Goal: Task Accomplishment & Management: Manage account settings

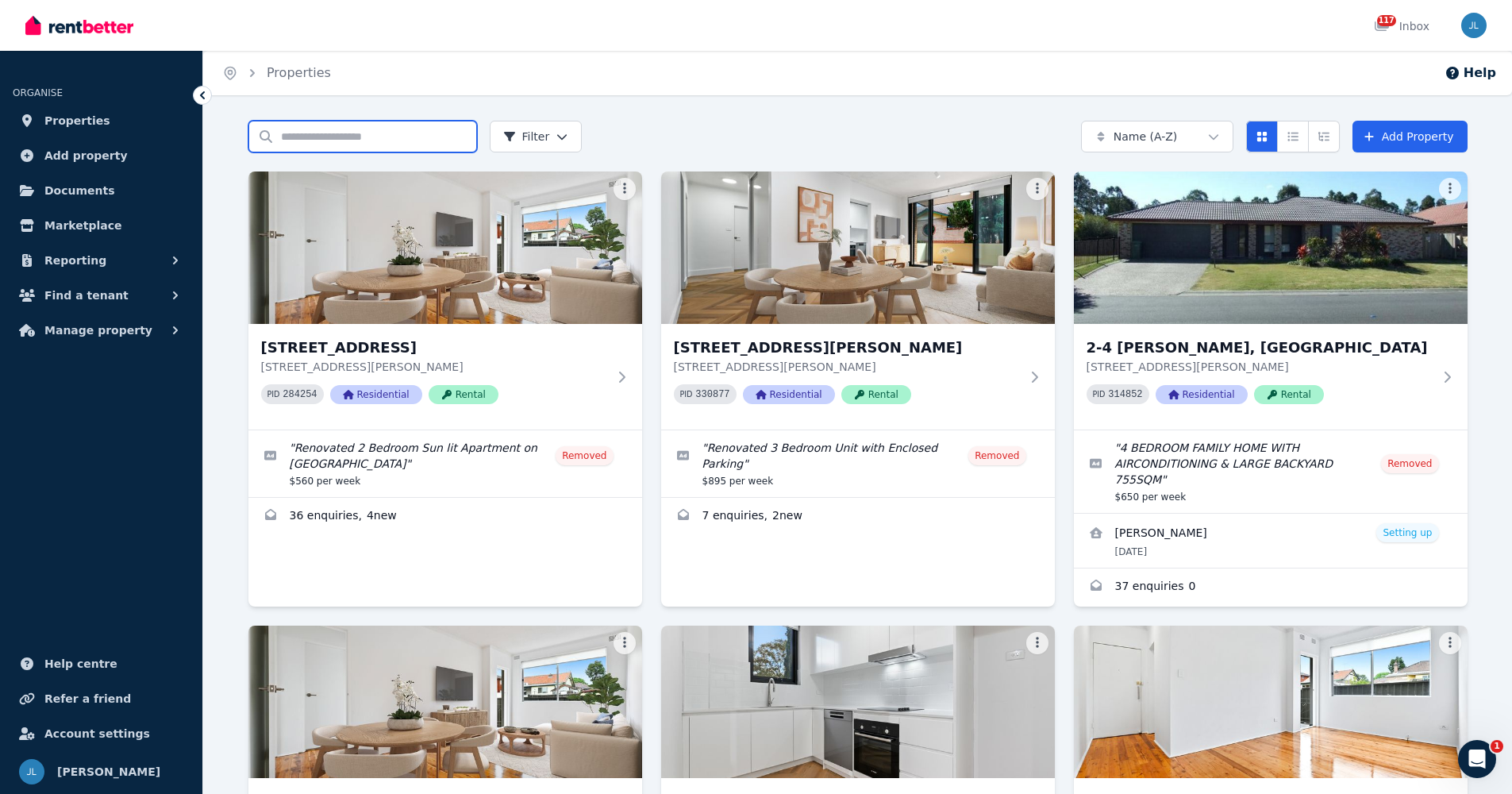
click at [317, 137] on input "Search properties" at bounding box center [363, 137] width 228 height 32
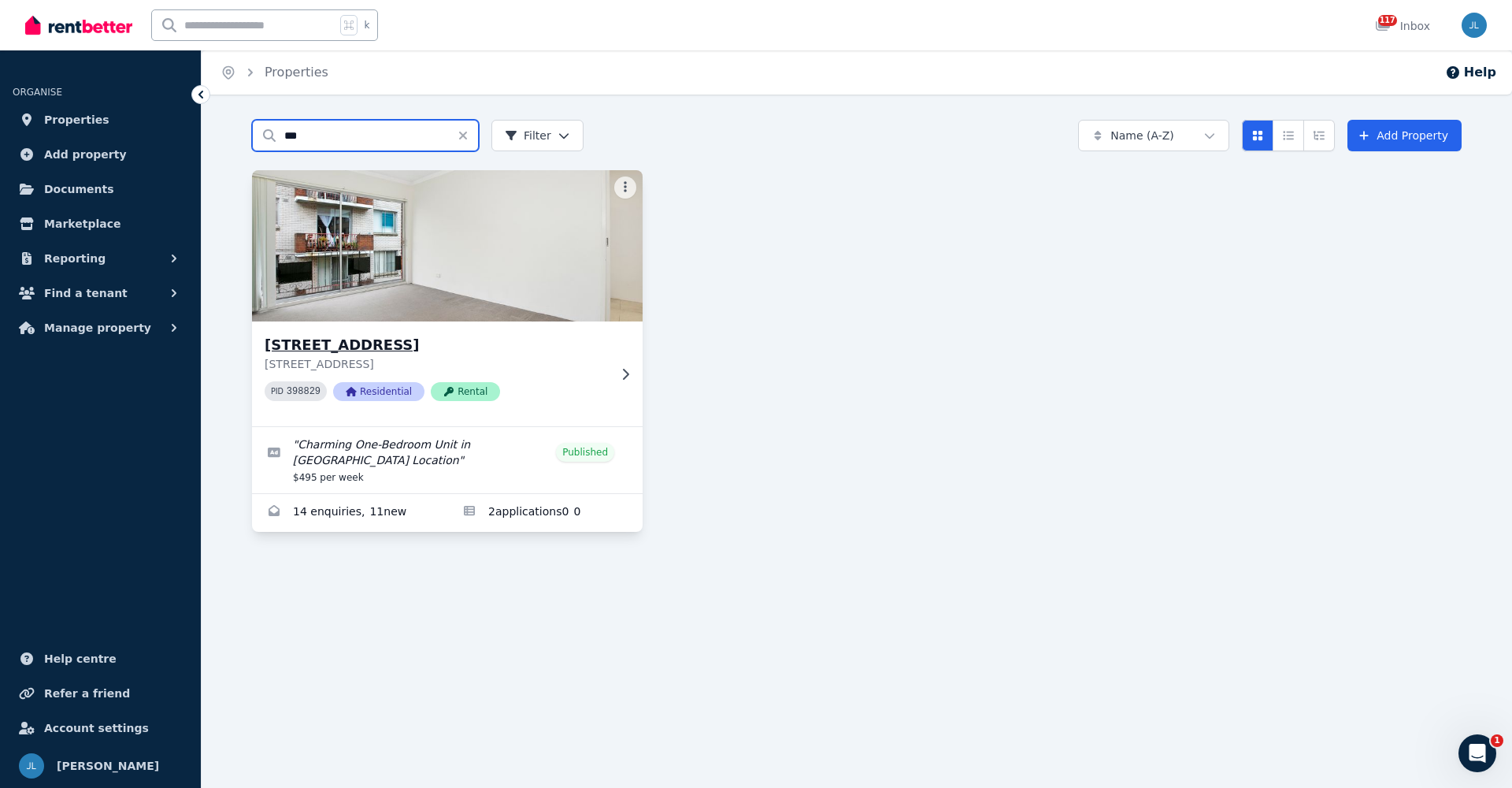
type input "***"
click at [366, 313] on img at bounding box center [447, 246] width 410 height 160
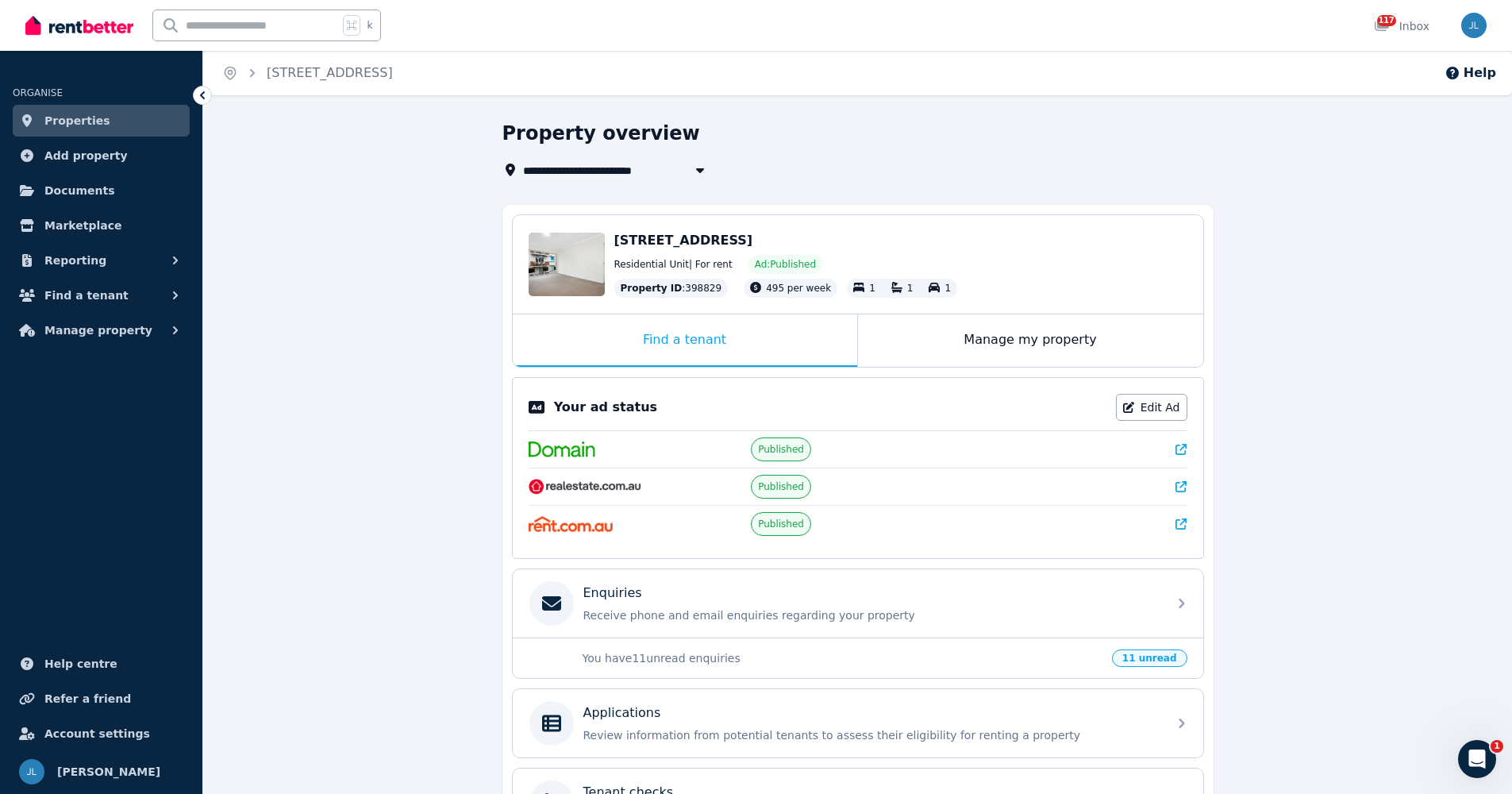
scroll to position [193, 0]
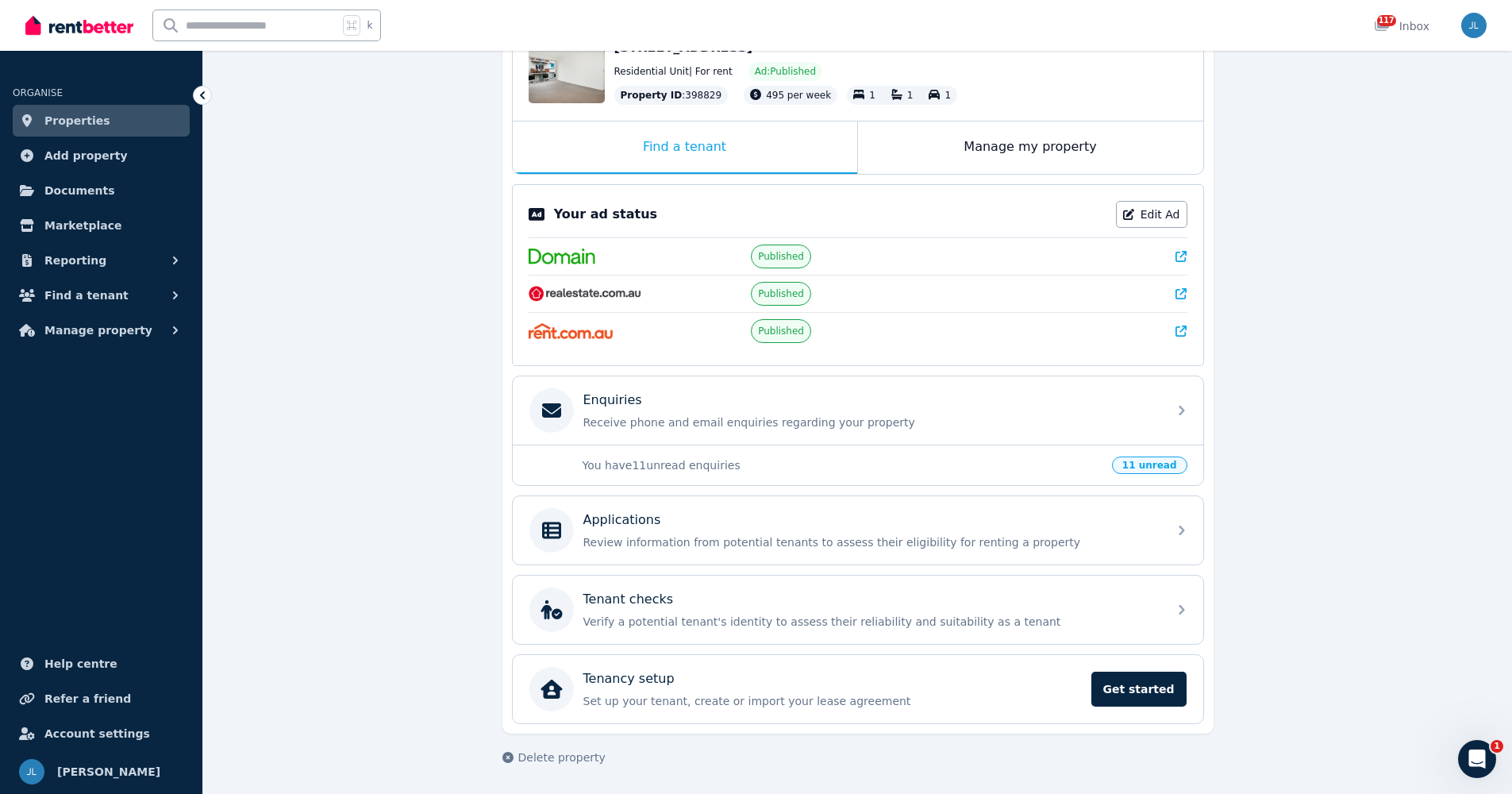
click at [834, 467] on p "You have 11 unread enquiries" at bounding box center [842, 465] width 520 height 15
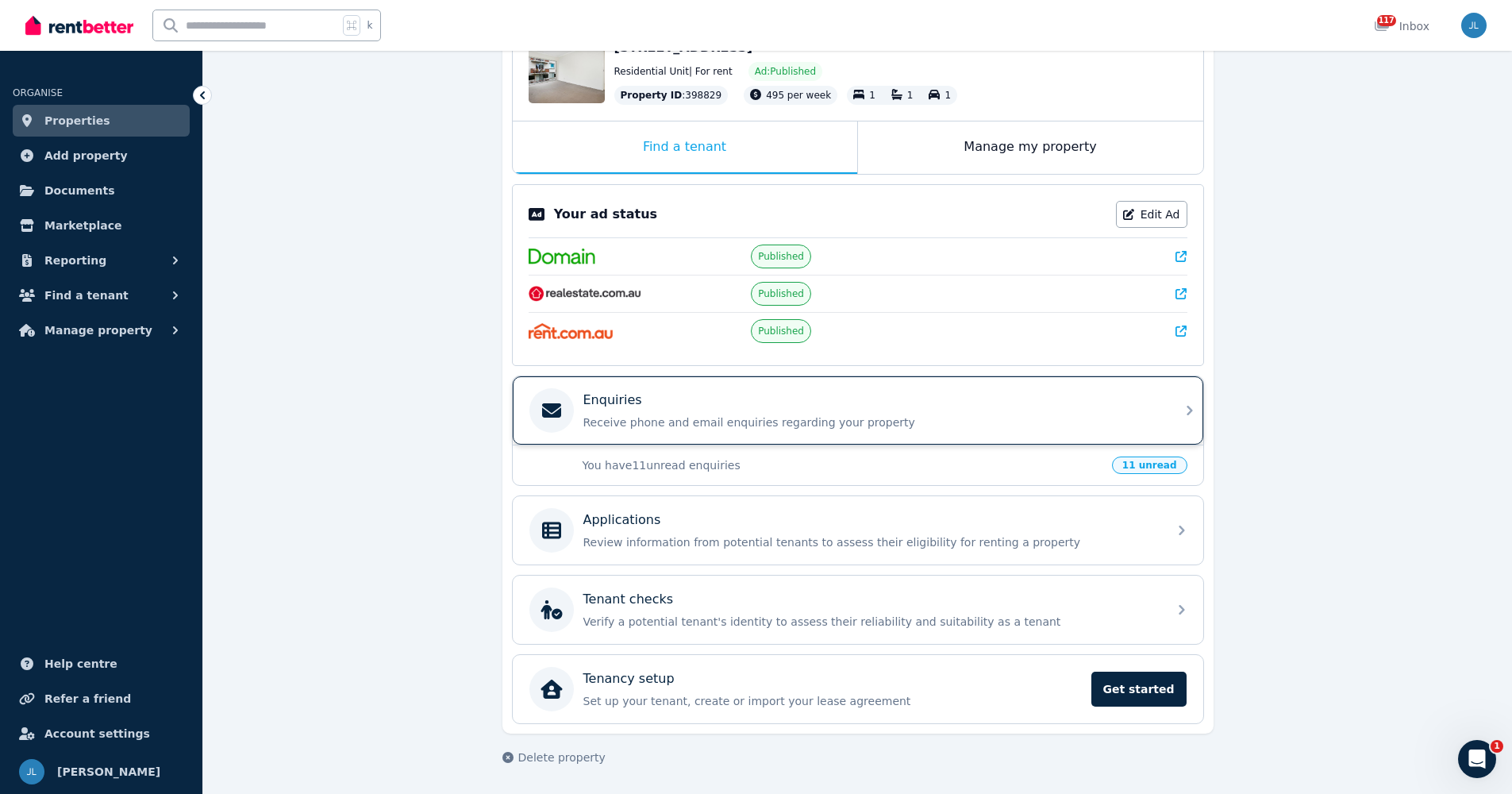
click at [759, 420] on p "Receive phone and email enquiries regarding your property" at bounding box center [869, 422] width 574 height 15
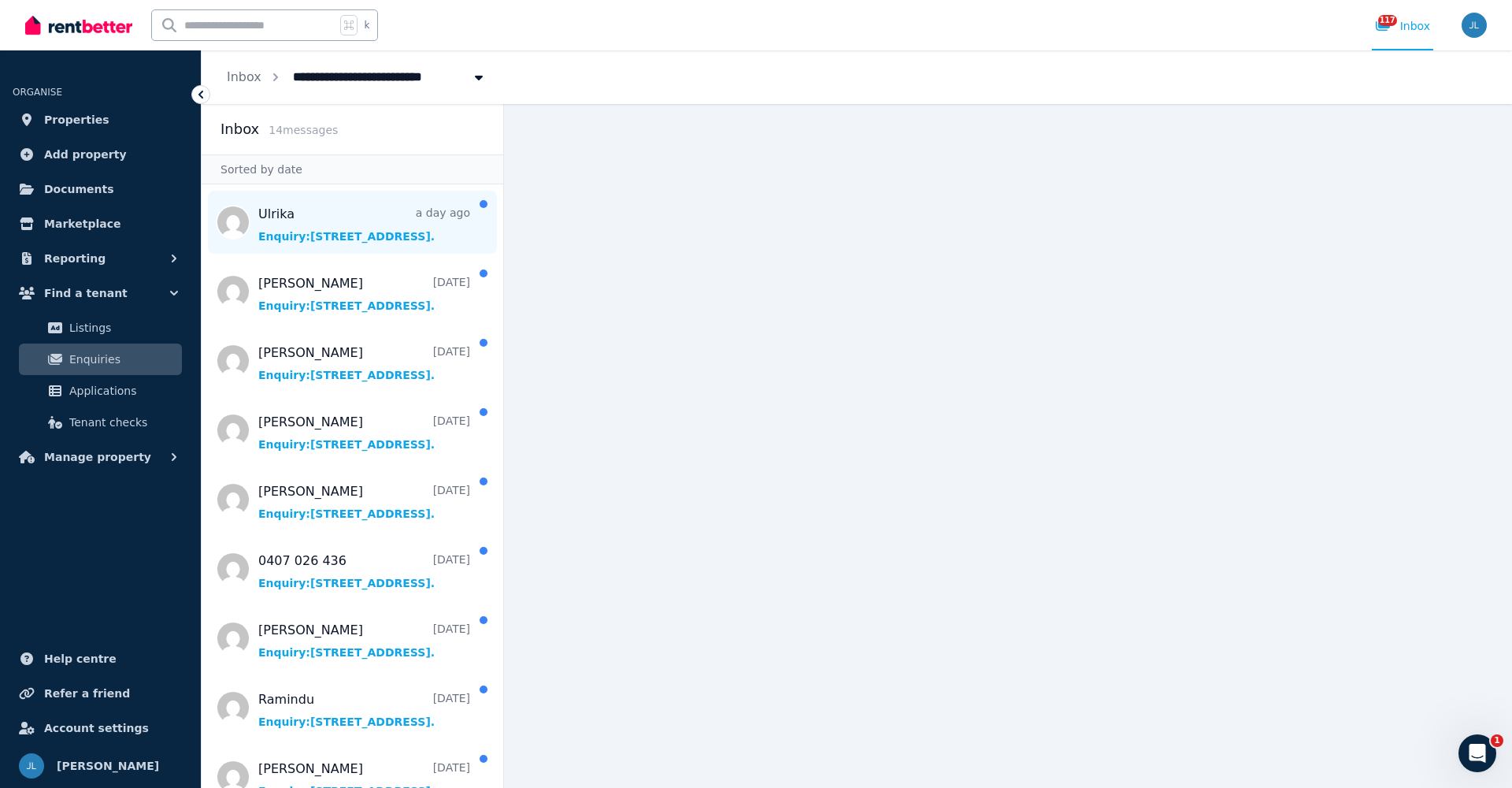
click at [401, 233] on span "Message list" at bounding box center [353, 222] width 302 height 63
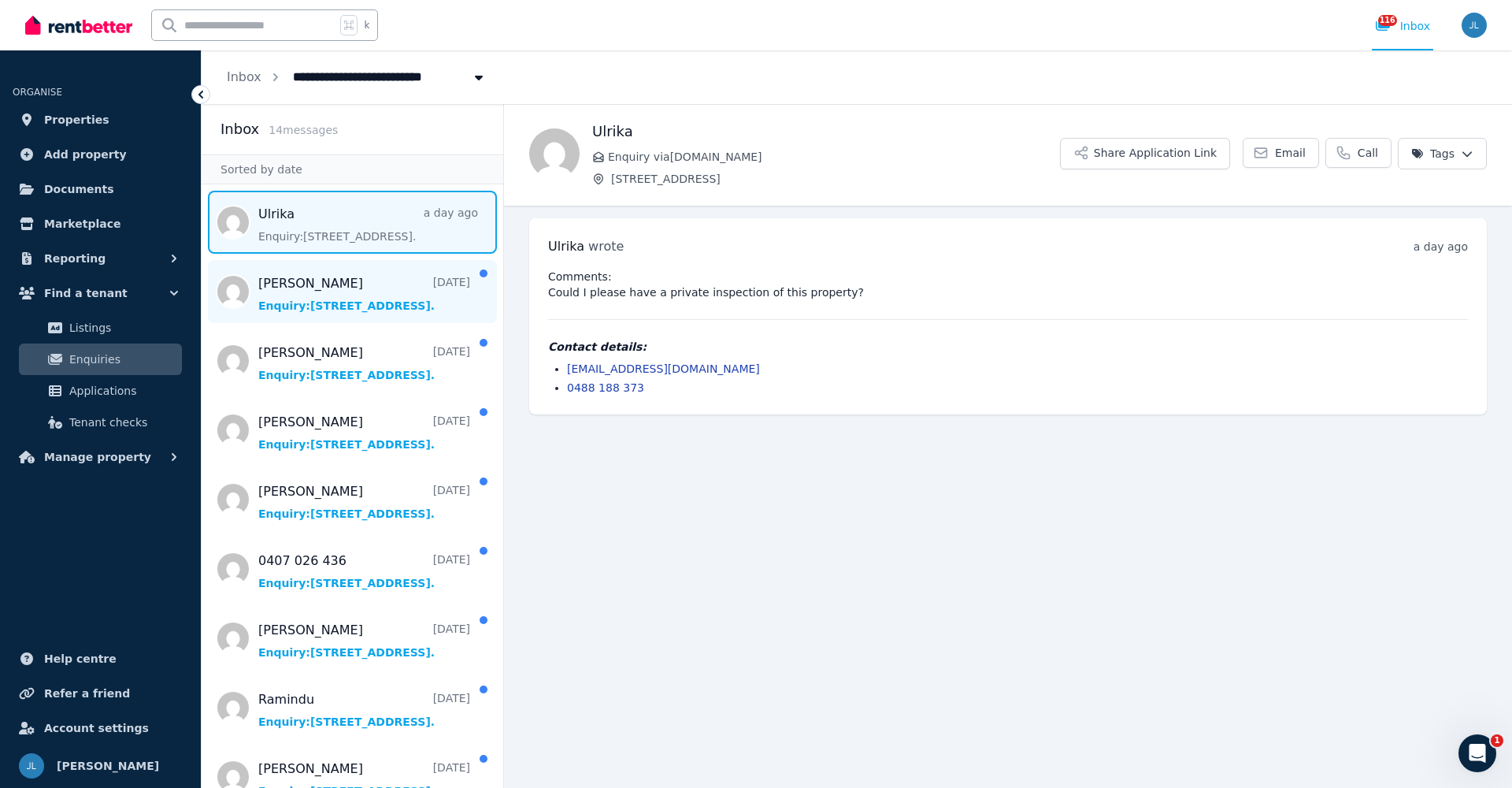
click at [347, 295] on span "Message list" at bounding box center [353, 292] width 302 height 63
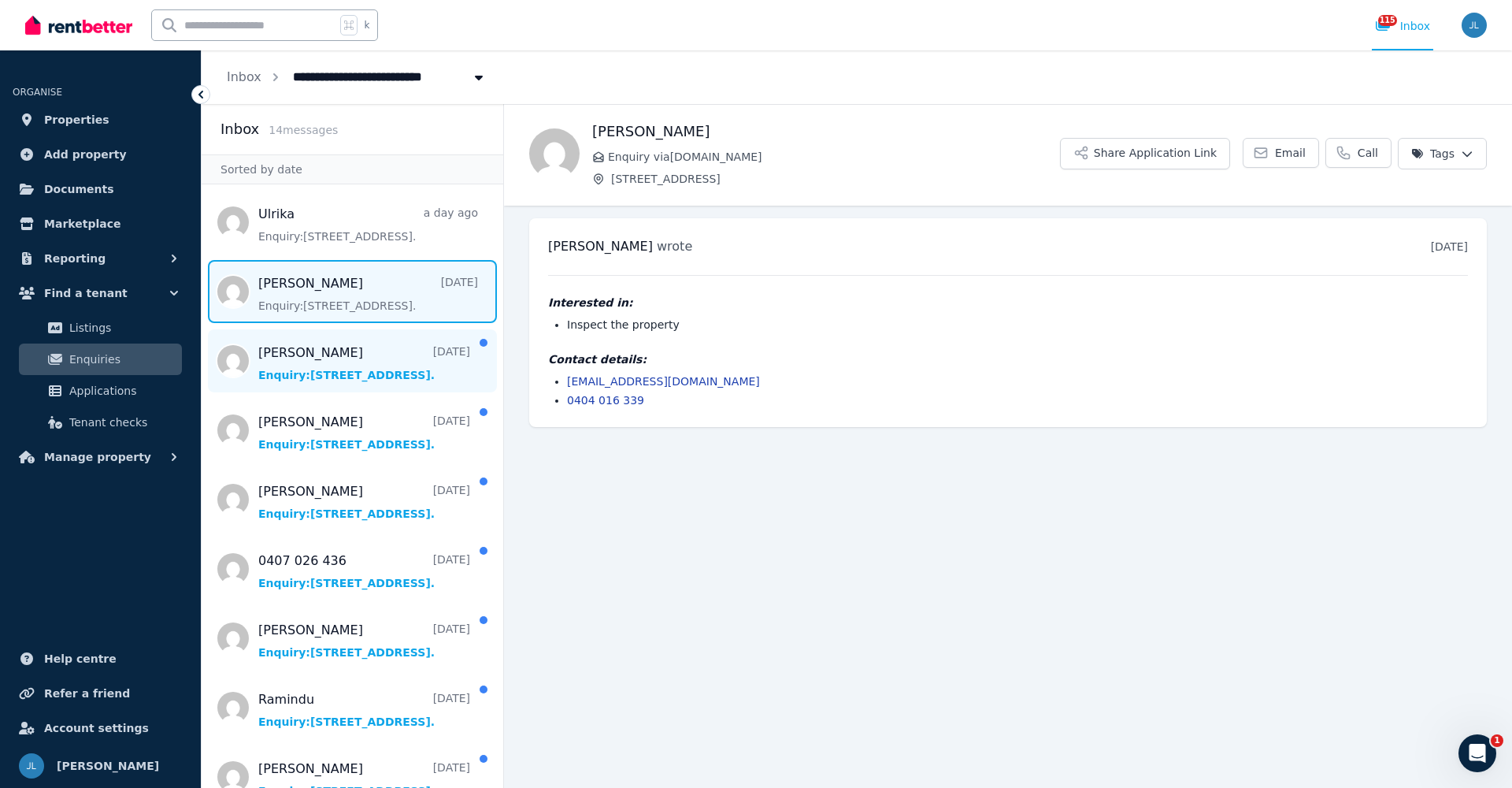
click at [352, 361] on span "Message list" at bounding box center [353, 361] width 302 height 63
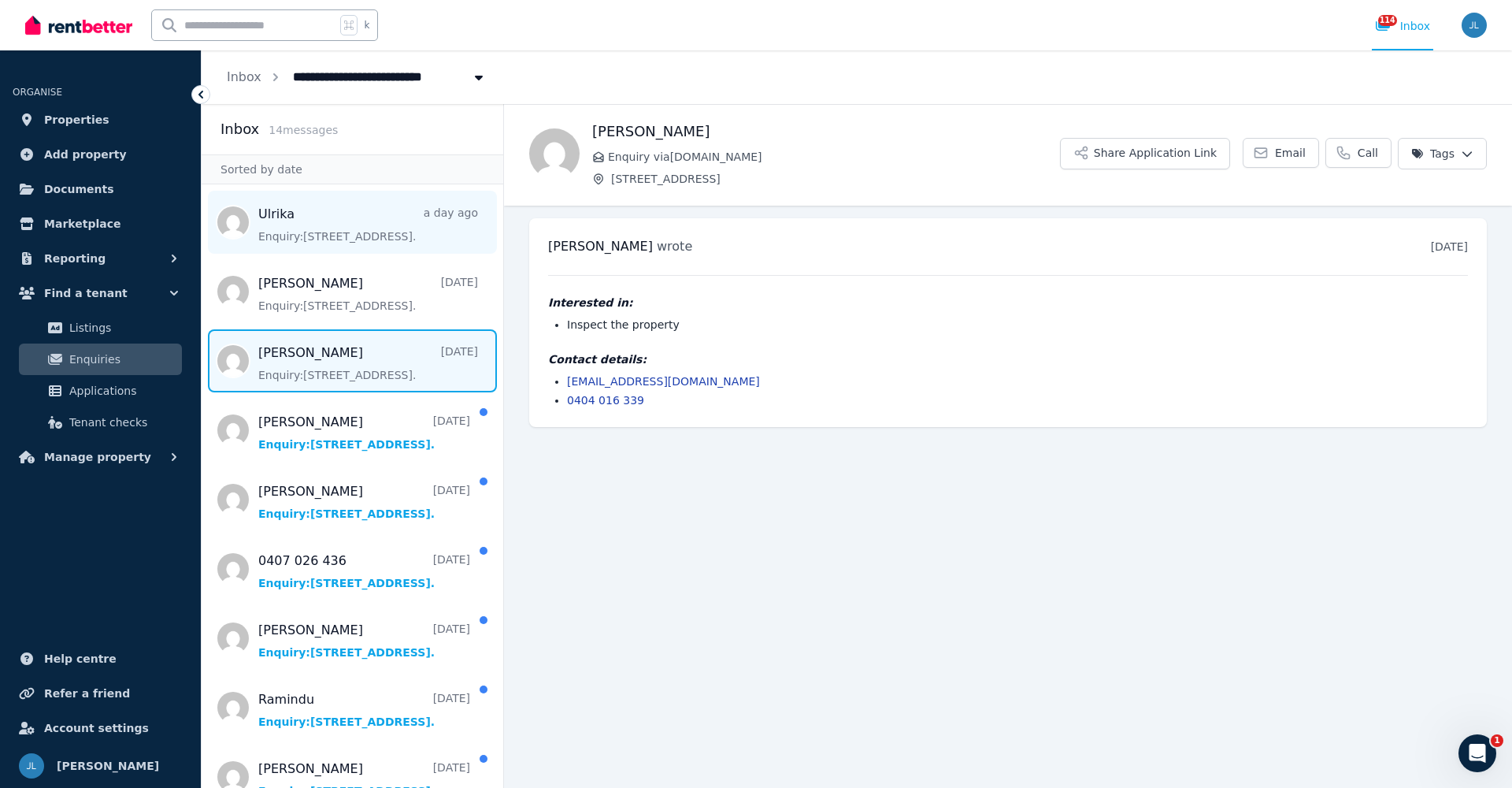
click at [330, 241] on span "Message list" at bounding box center [353, 222] width 302 height 63
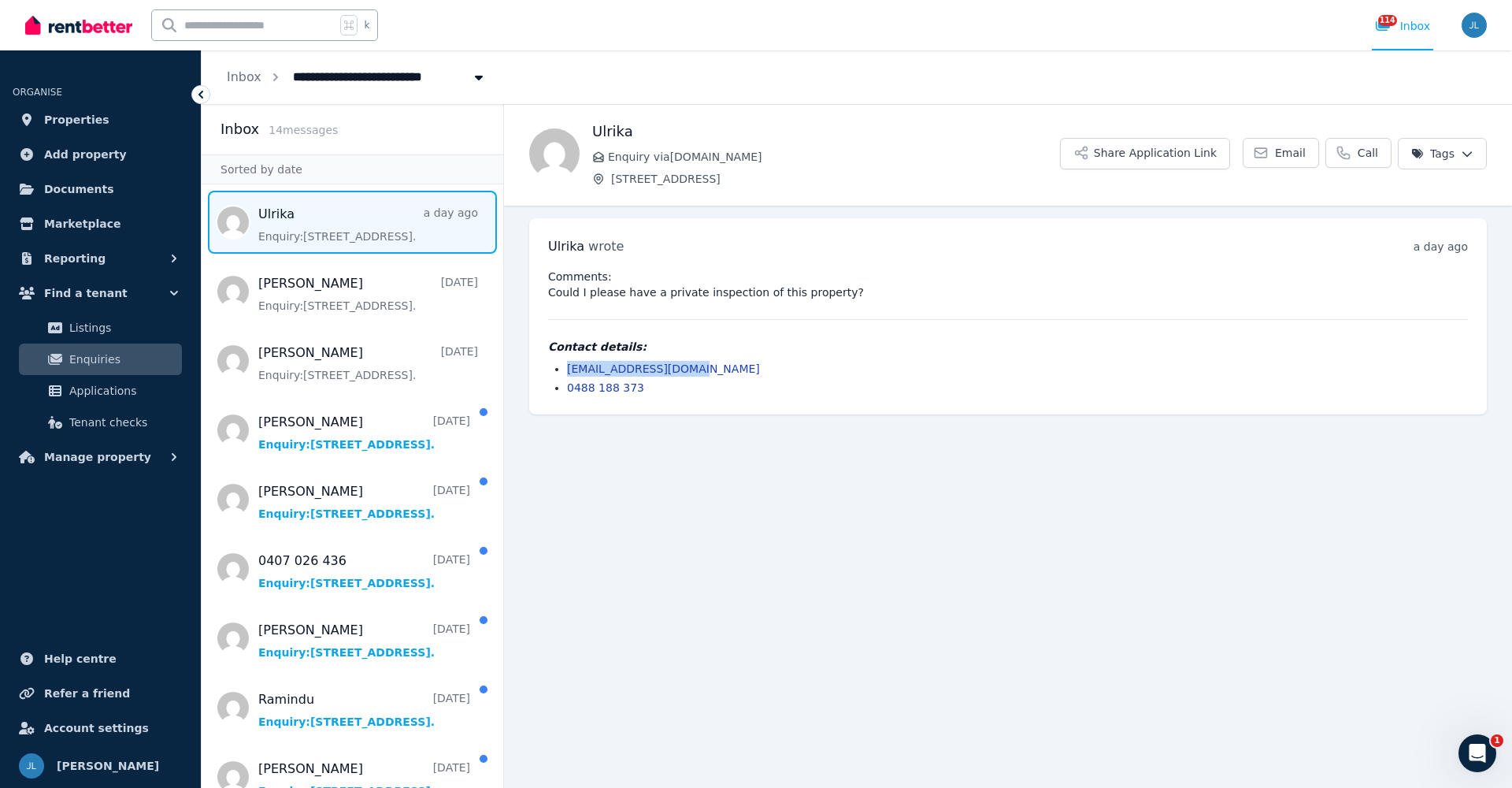
drag, startPoint x: 696, startPoint y: 364, endPoint x: 556, endPoint y: 367, distance: 140.0
click at [567, 367] on li "[EMAIL_ADDRESS][DOMAIN_NAME]" at bounding box center [1017, 368] width 901 height 15
click at [353, 304] on span "Message list" at bounding box center [353, 292] width 302 height 63
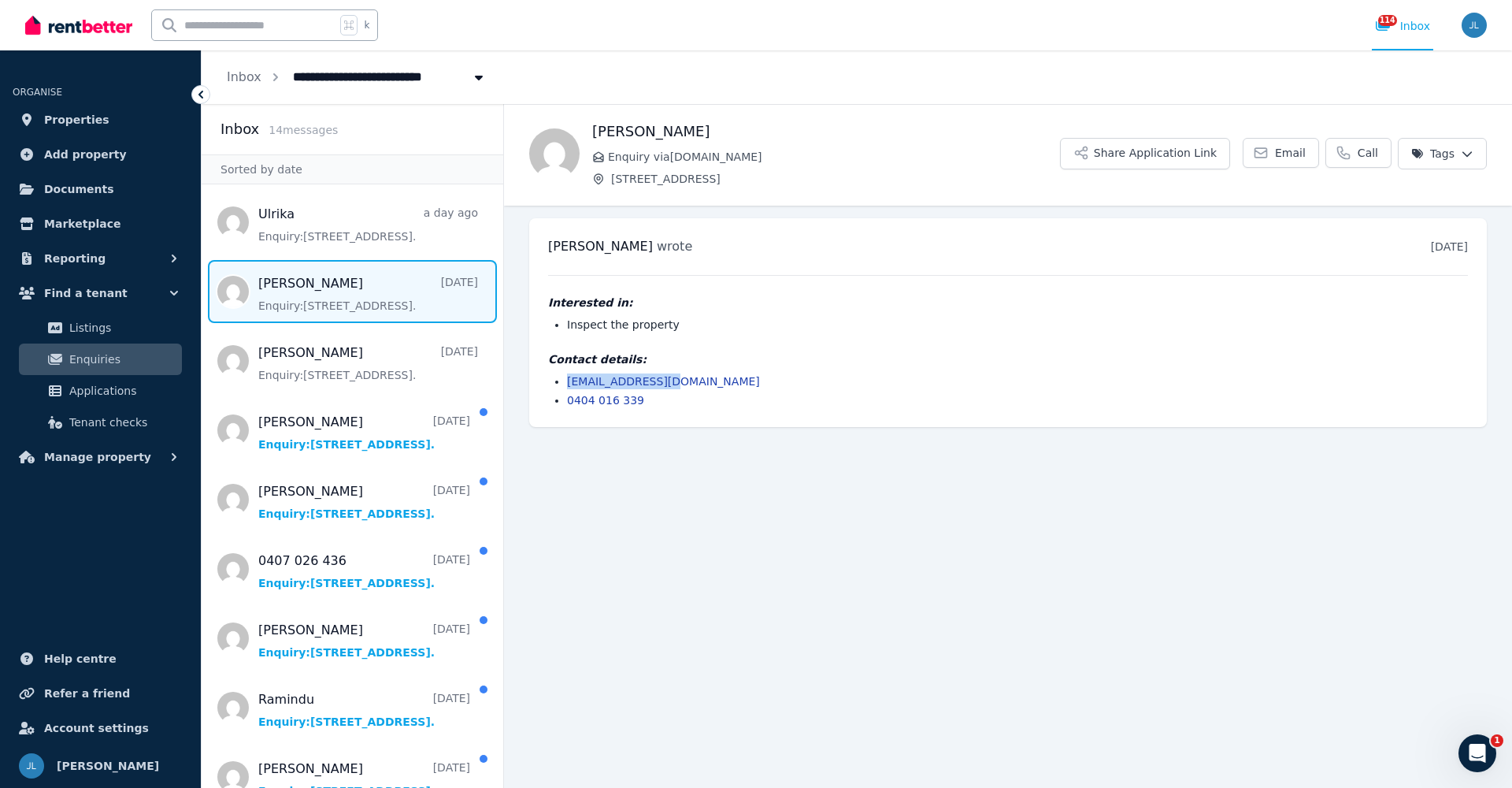
drag, startPoint x: 685, startPoint y: 385, endPoint x: 561, endPoint y: 386, distance: 124.0
click at [561, 386] on ul "[EMAIL_ADDRESS][DOMAIN_NAME] 0404 016 339" at bounding box center [1008, 391] width 919 height 35
click at [302, 439] on span "Message list" at bounding box center [353, 431] width 302 height 63
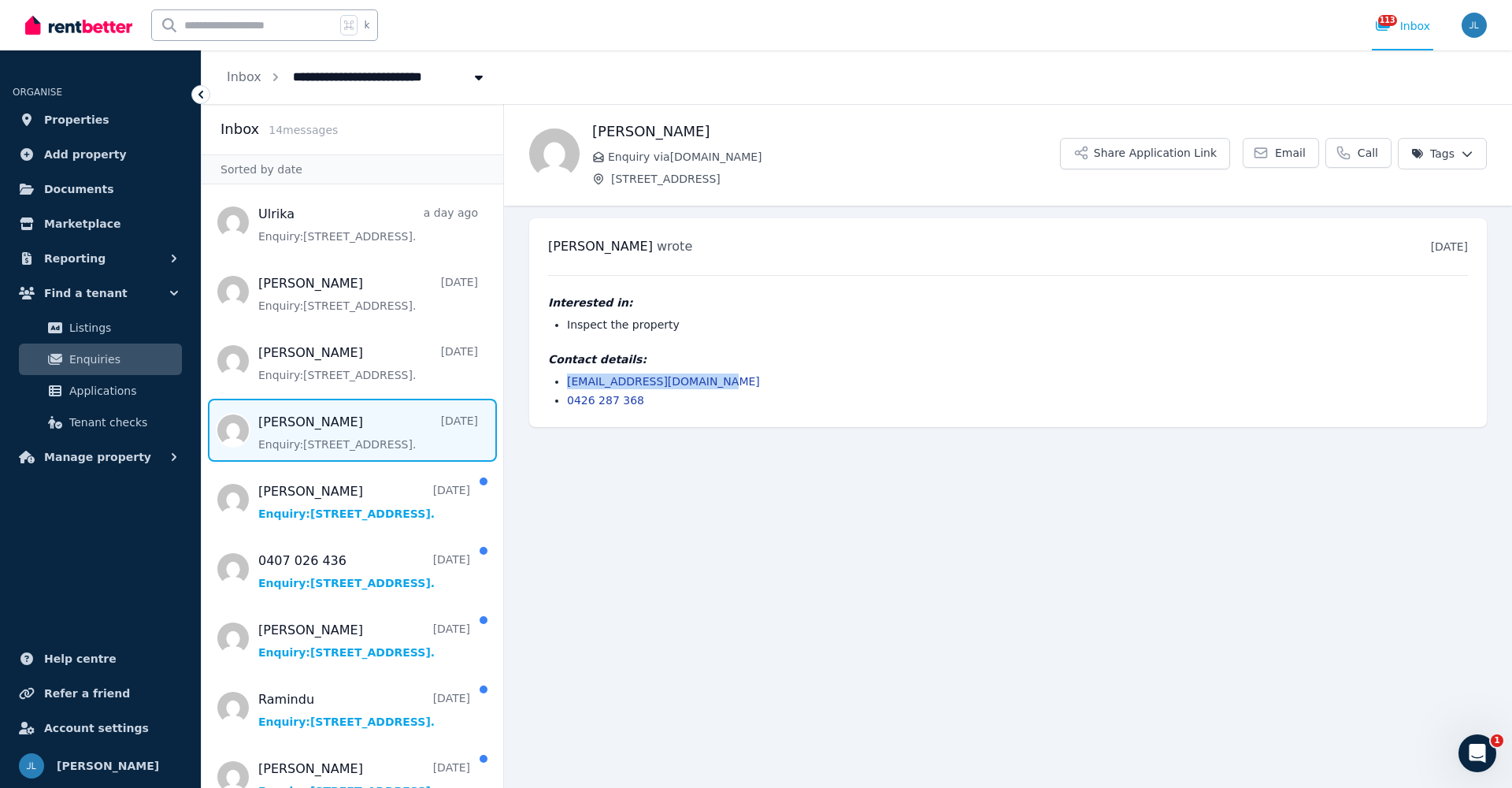
drag, startPoint x: 723, startPoint y: 382, endPoint x: 563, endPoint y: 385, distance: 160.0
click at [563, 385] on ul "[EMAIL_ADDRESS][DOMAIN_NAME] 0426 287 368" at bounding box center [1008, 391] width 919 height 35
click at [343, 500] on span "Message list" at bounding box center [353, 500] width 302 height 63
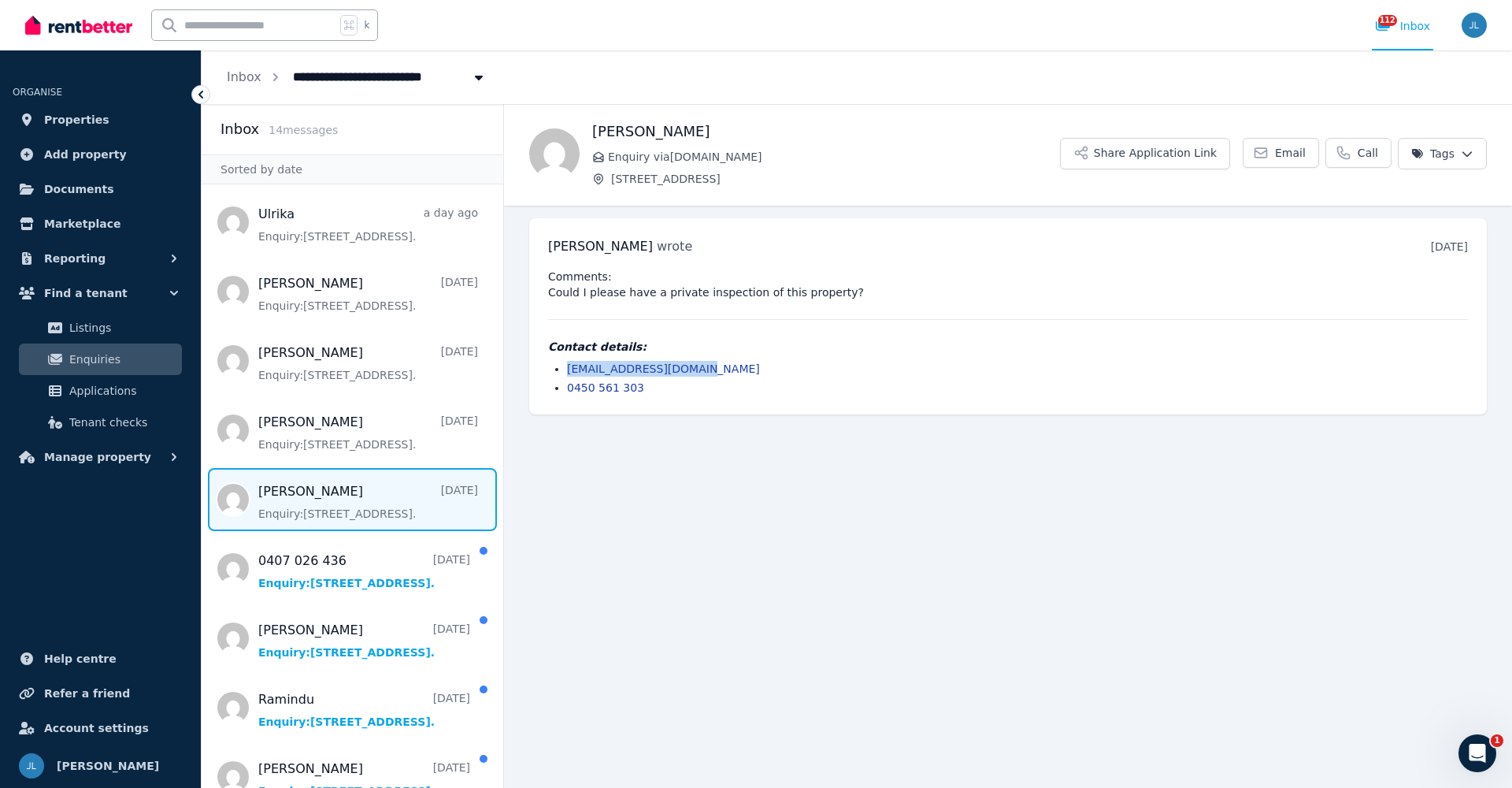
drag, startPoint x: 701, startPoint y: 371, endPoint x: 566, endPoint y: 372, distance: 135.0
click at [566, 372] on ul "[EMAIL_ADDRESS][DOMAIN_NAME] 0450 561 303" at bounding box center [1008, 378] width 919 height 35
click at [353, 566] on span "Message list" at bounding box center [353, 569] width 302 height 63
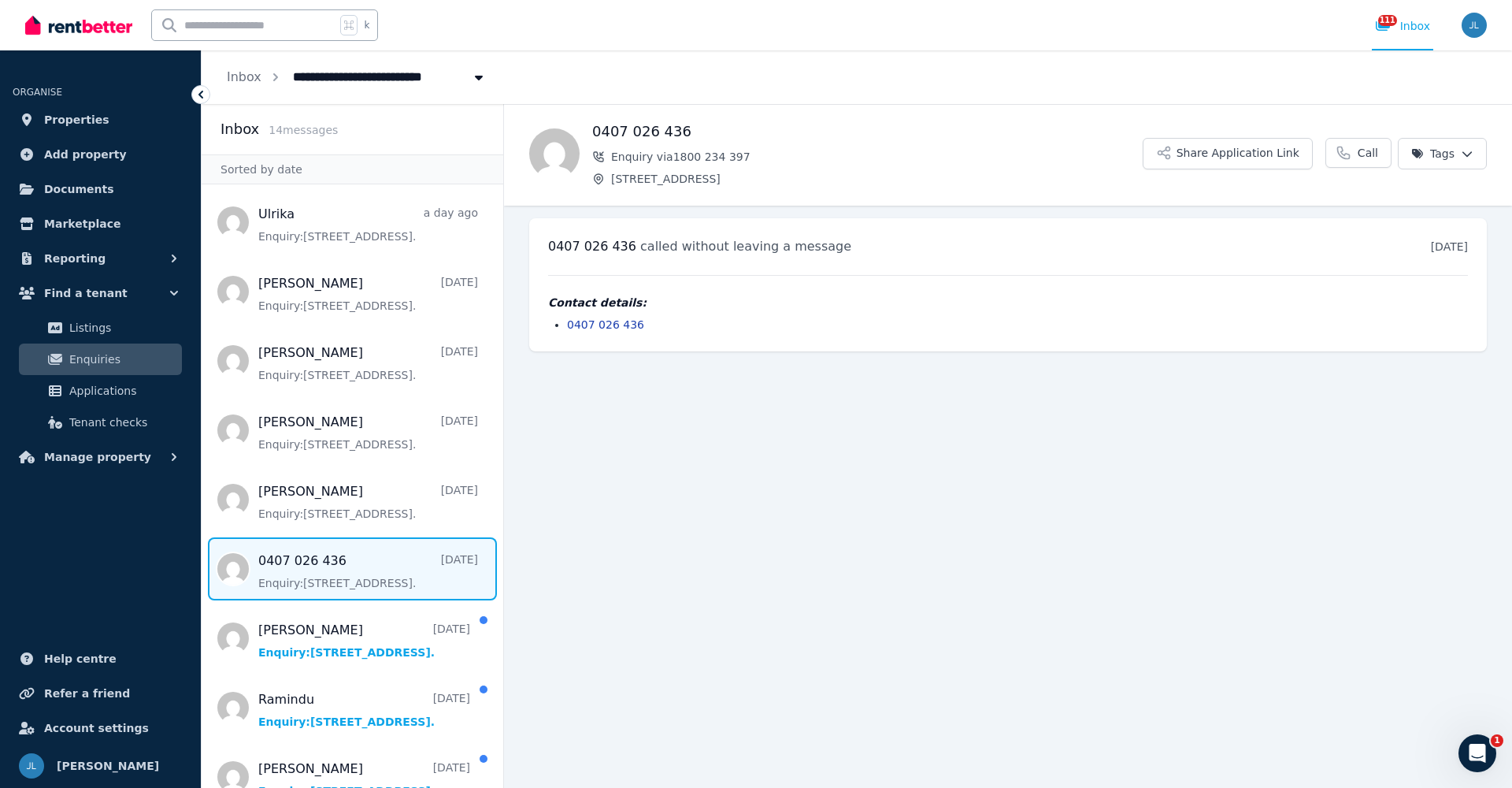
click at [336, 580] on span "Message list" at bounding box center [353, 569] width 302 height 63
click at [319, 650] on span "Message list" at bounding box center [353, 638] width 302 height 63
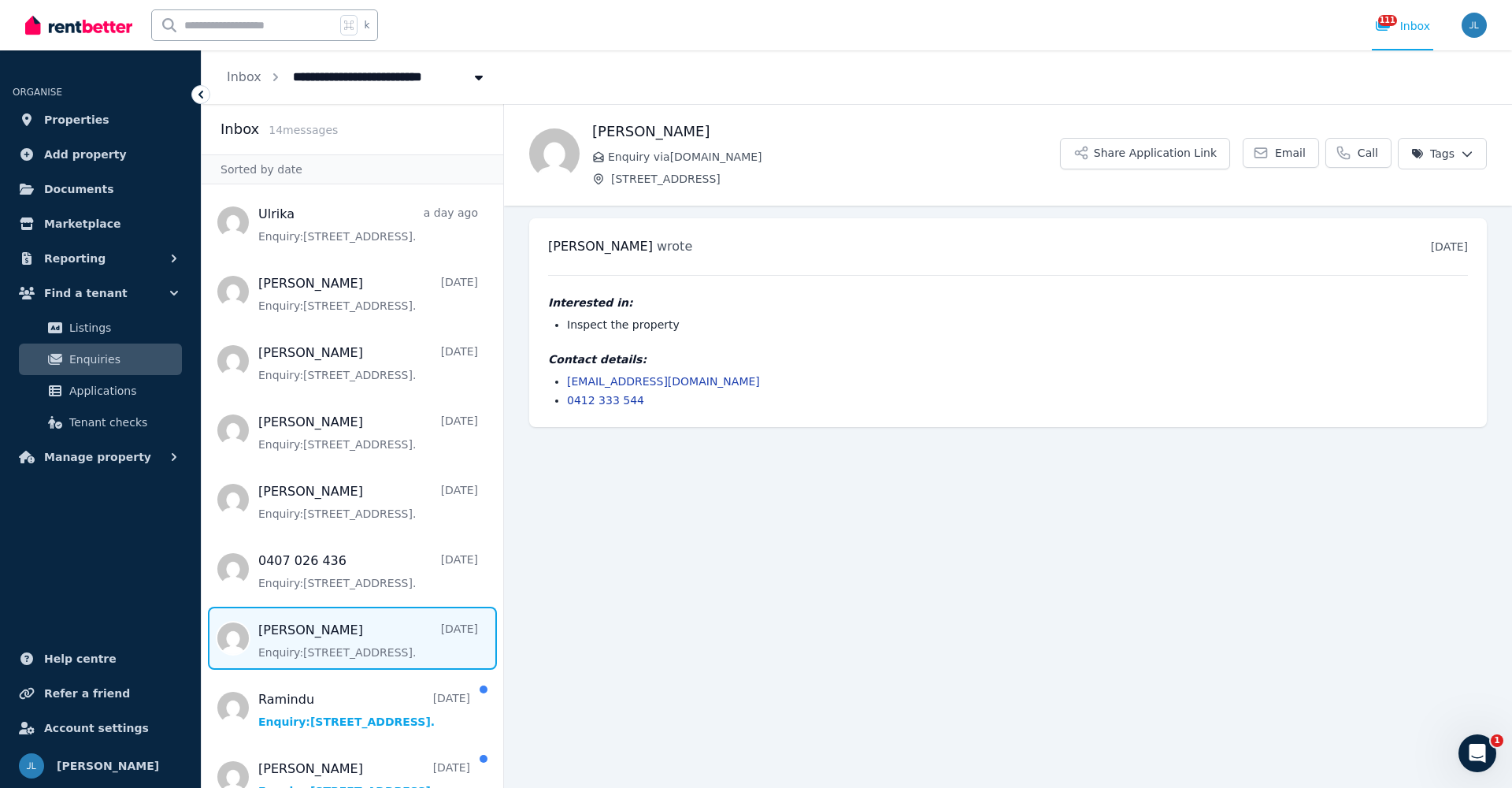
click at [365, 640] on span "Message list" at bounding box center [353, 638] width 302 height 63
drag, startPoint x: 686, startPoint y: 382, endPoint x: 566, endPoint y: 385, distance: 120.0
click at [566, 385] on ul "[EMAIL_ADDRESS][DOMAIN_NAME] 0412 333 544" at bounding box center [1008, 391] width 919 height 35
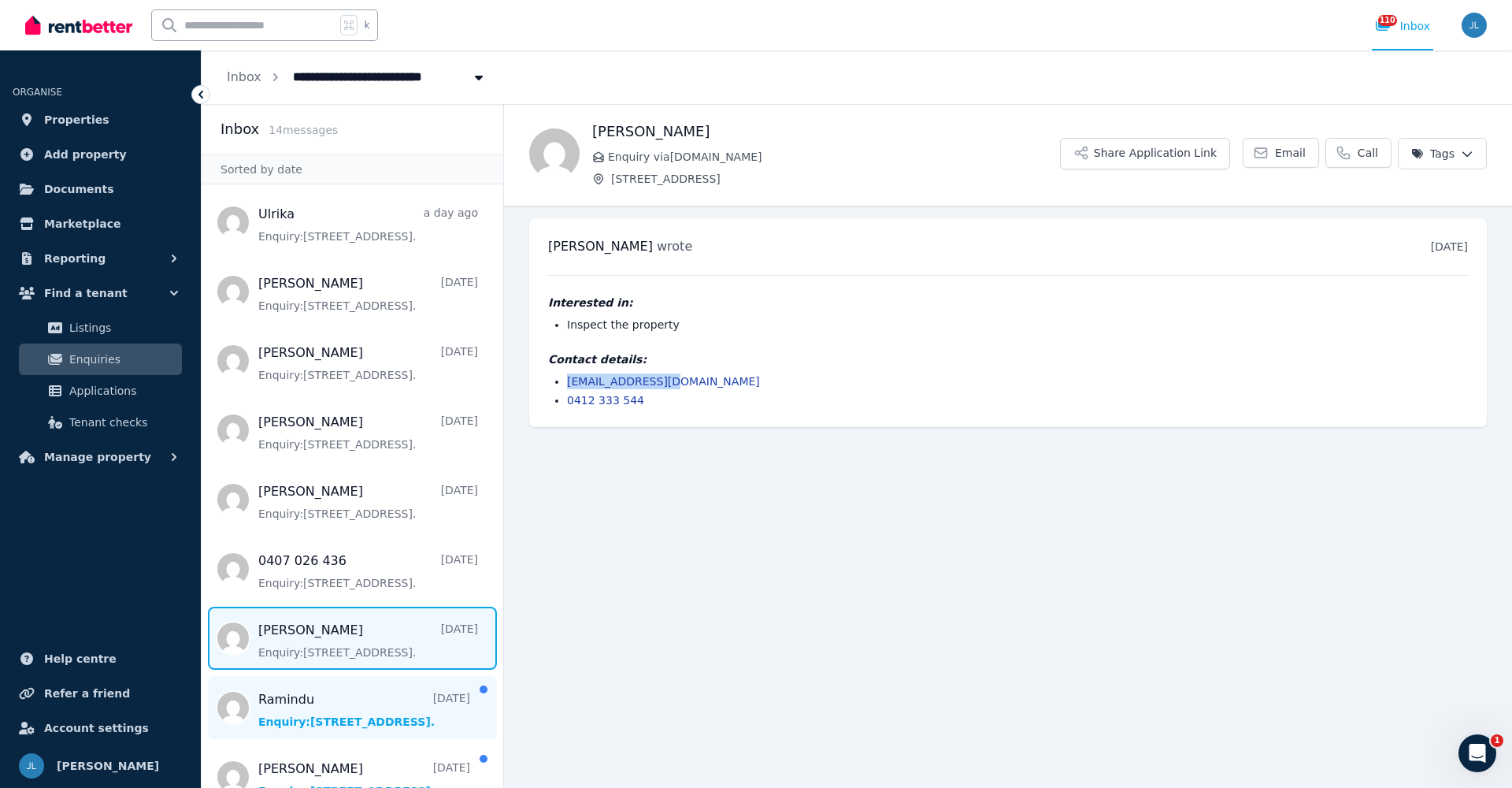
click at [304, 707] on span "Message list" at bounding box center [353, 707] width 302 height 63
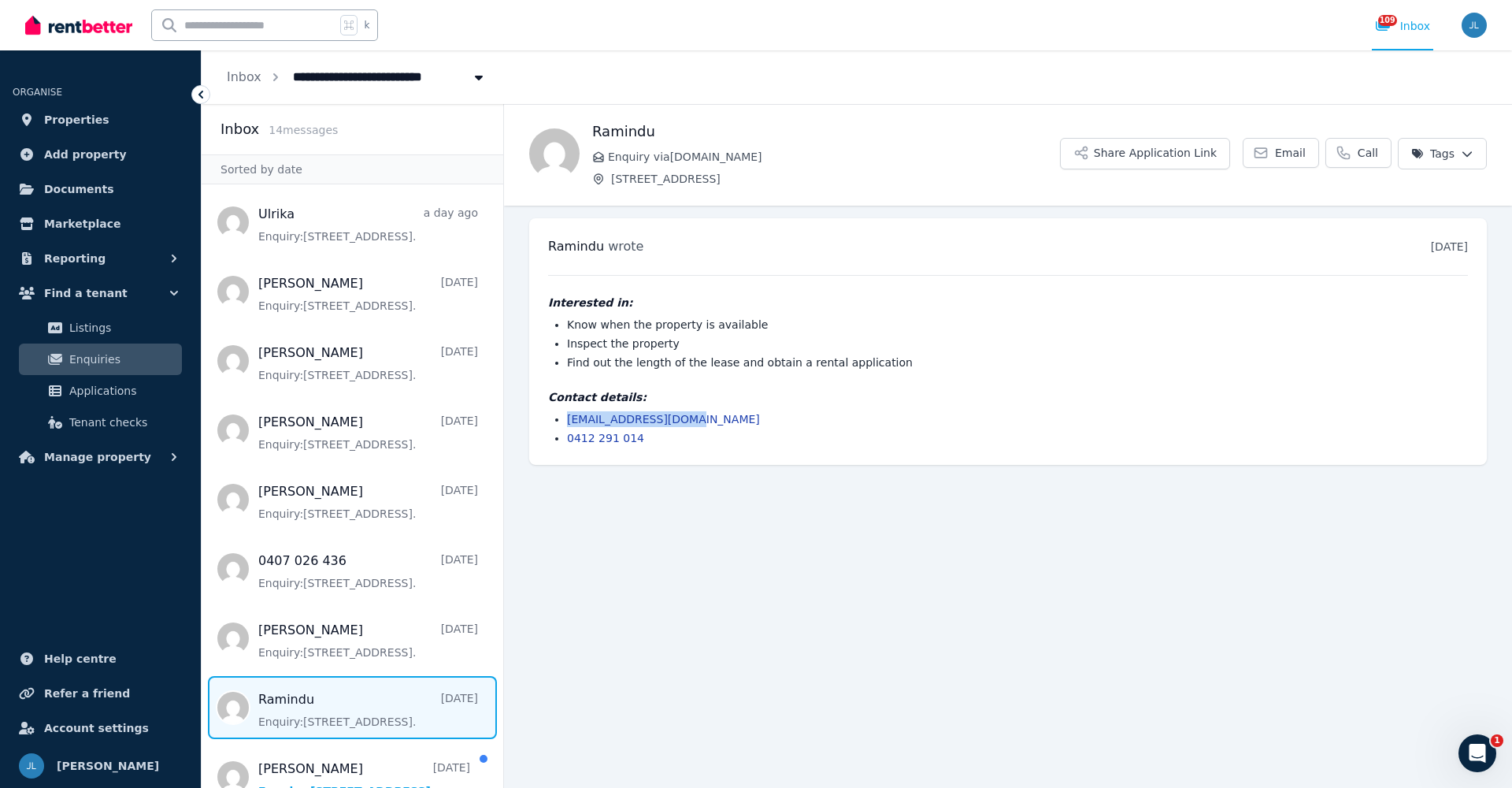
drag, startPoint x: 695, startPoint y: 416, endPoint x: 557, endPoint y: 419, distance: 138.0
click at [567, 419] on li "[EMAIL_ADDRESS][DOMAIN_NAME]" at bounding box center [1017, 419] width 901 height 15
click at [90, 125] on span "Properties" at bounding box center [77, 120] width 65 height 19
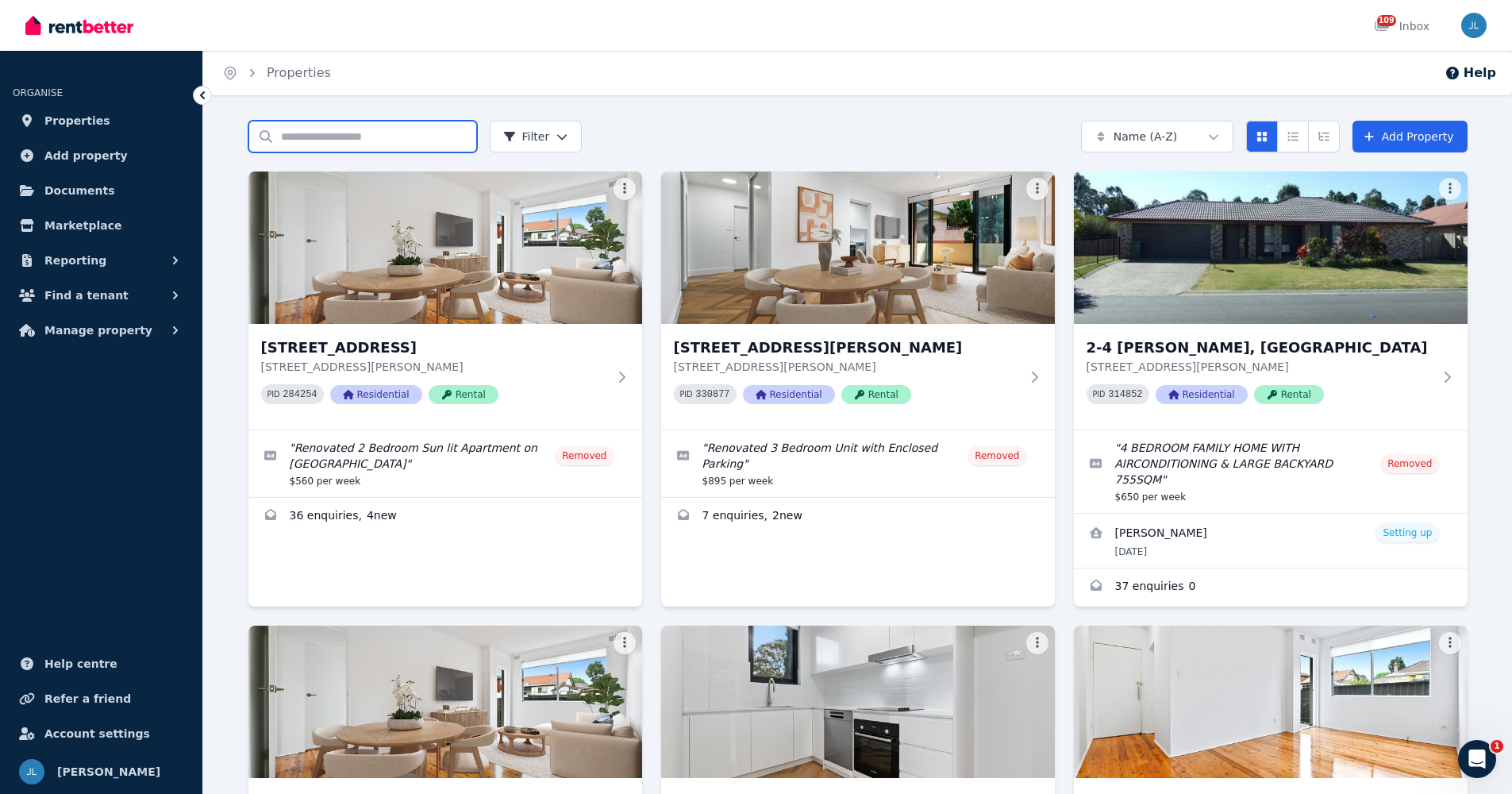
click at [309, 141] on input "Search properties" at bounding box center [363, 137] width 228 height 32
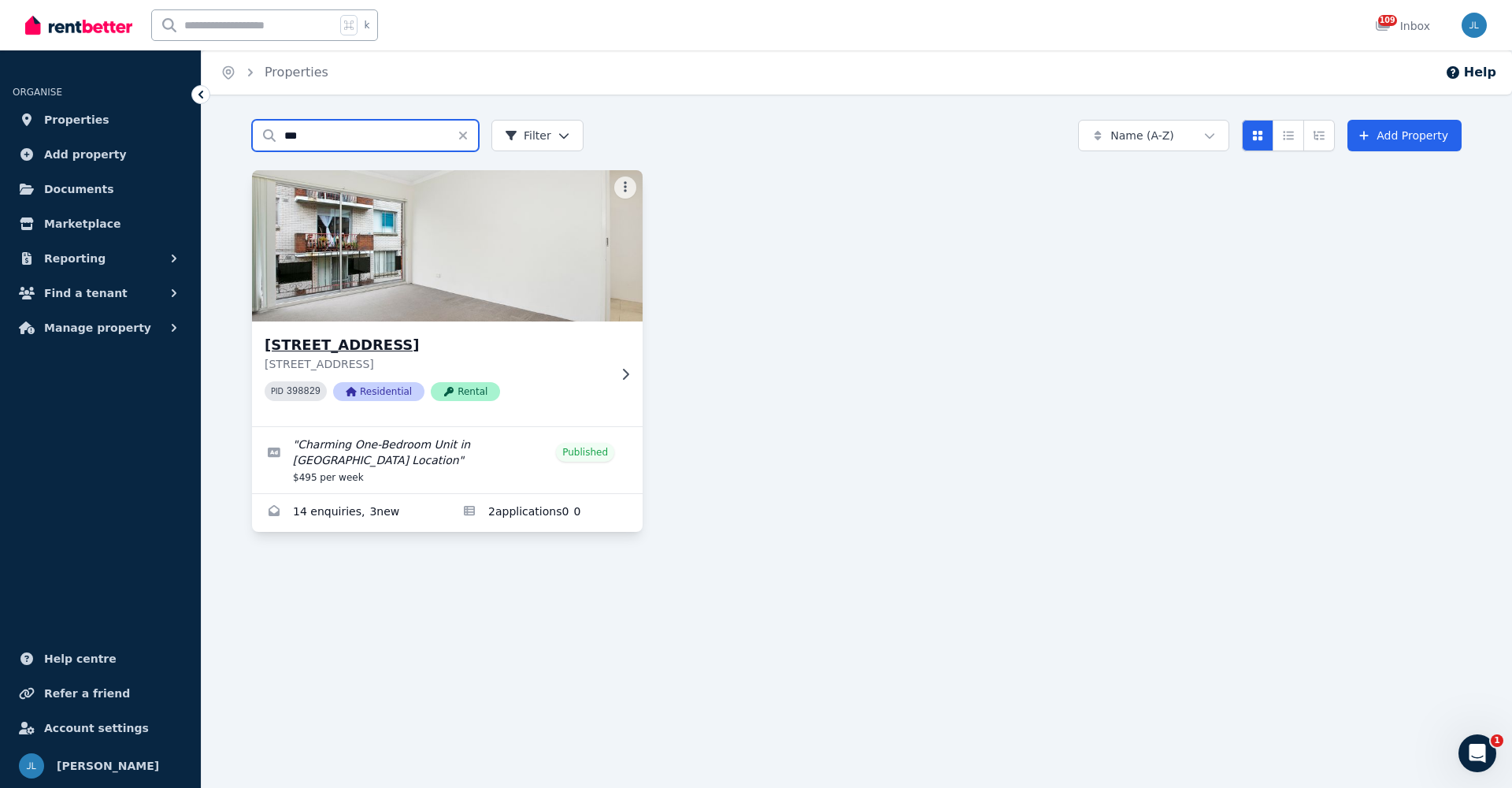
type input "***"
click at [353, 343] on h3 "[STREET_ADDRESS]" at bounding box center [435, 345] width 343 height 22
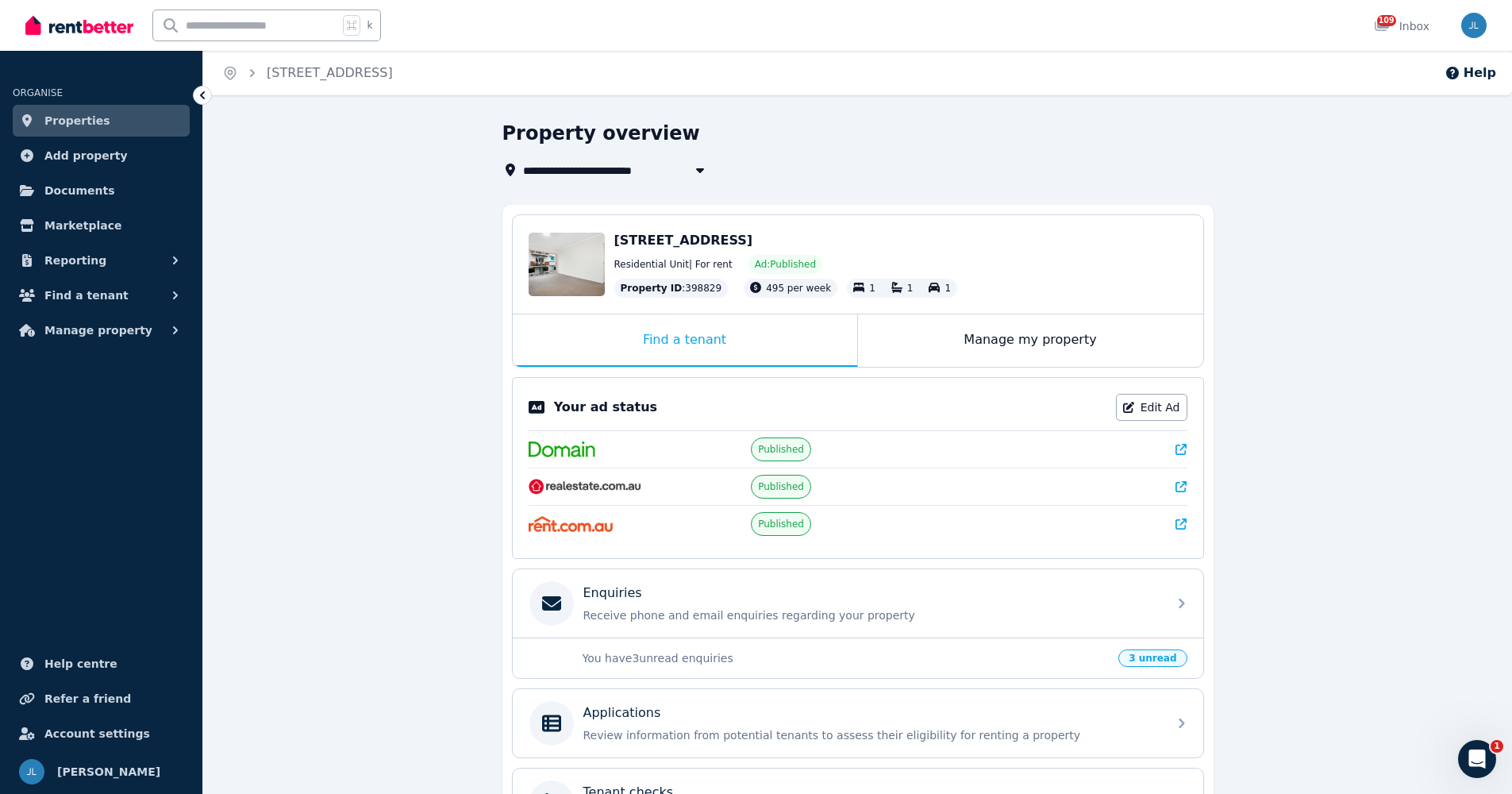
drag, startPoint x: 903, startPoint y: 237, endPoint x: 614, endPoint y: 234, distance: 289.0
click at [614, 234] on div "[STREET_ADDRESS]" at bounding box center [900, 241] width 573 height 19
copy span "[STREET_ADDRESS]"
